Goal: Communication & Community: Answer question/provide support

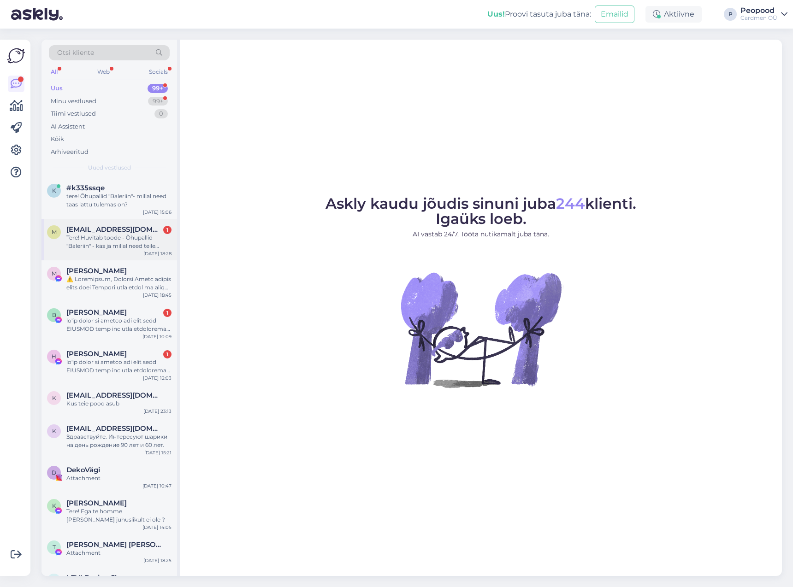
click at [115, 238] on div "Tere! Huvitab toode - Õhupallid "Baleriin" - kas ja millal need teile uuesti la…" at bounding box center [118, 242] width 105 height 17
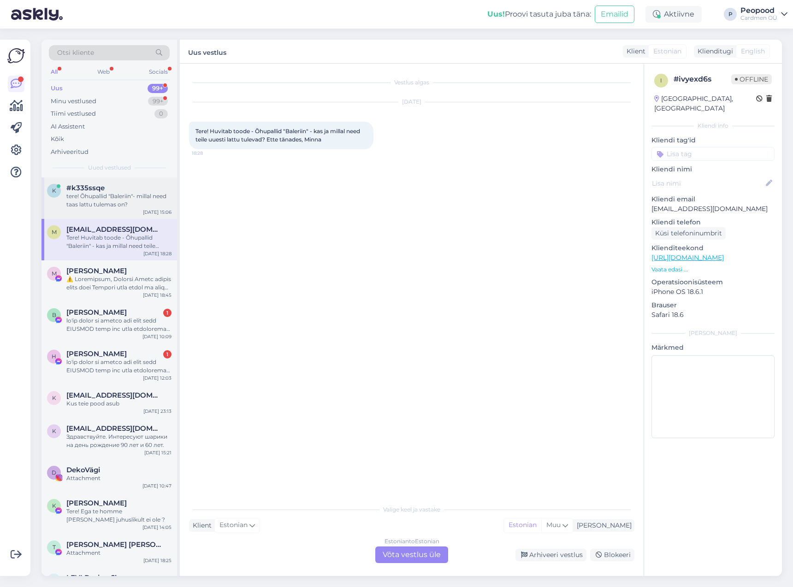
click at [107, 184] on div "#k335ssqe" at bounding box center [118, 188] width 105 height 8
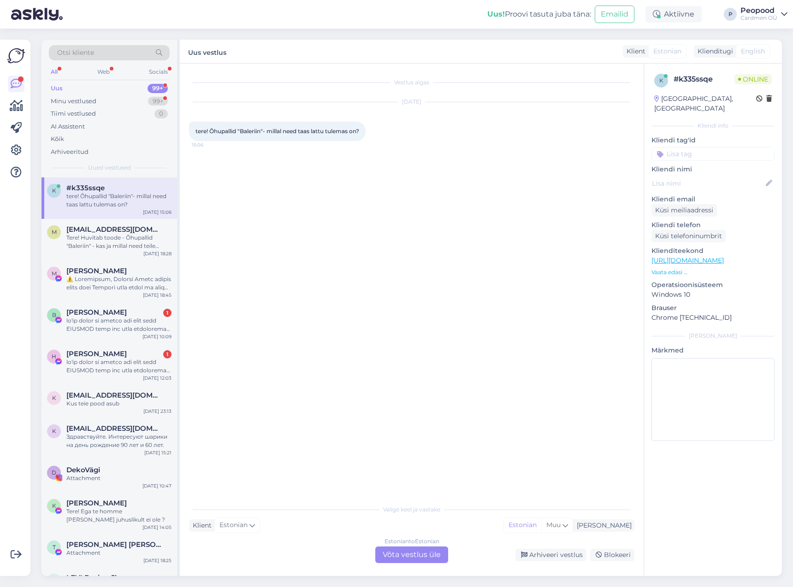
click at [405, 558] on div "Estonian to Estonian Võta vestlus üle" at bounding box center [411, 555] width 73 height 17
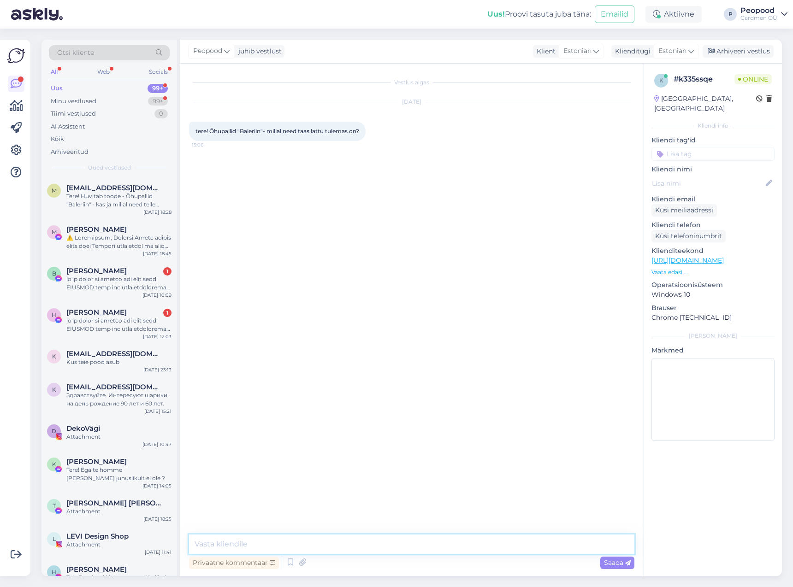
click at [321, 547] on textarea at bounding box center [411, 544] width 445 height 19
type textarea "Tere"
drag, startPoint x: 260, startPoint y: 132, endPoint x: 240, endPoint y: 132, distance: 19.8
click at [240, 132] on span "tere! Õhupallid "Baleriin"- millal need taas lattu tulemas on?" at bounding box center [277, 131] width 164 height 7
copy span "Baleriin""
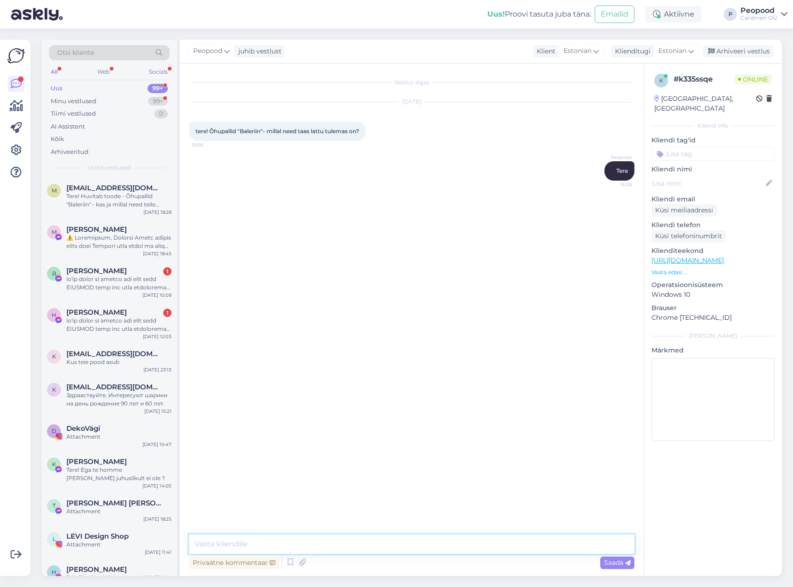
click at [297, 541] on textarea at bounding box center [411, 544] width 445 height 19
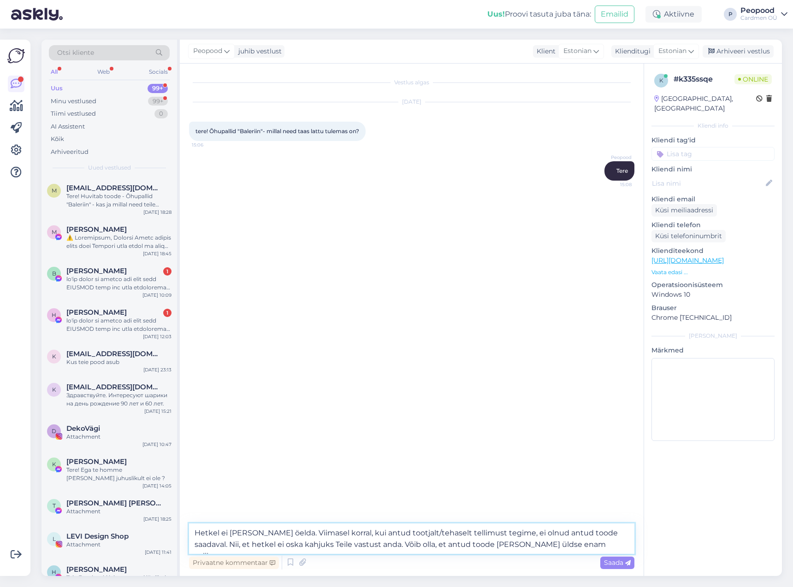
type textarea "Hetkel ei [PERSON_NAME] öelda. Viimasel korral, kui antud tootjalt/tehaselt tel…"
